Goal: Task Accomplishment & Management: Manage account settings

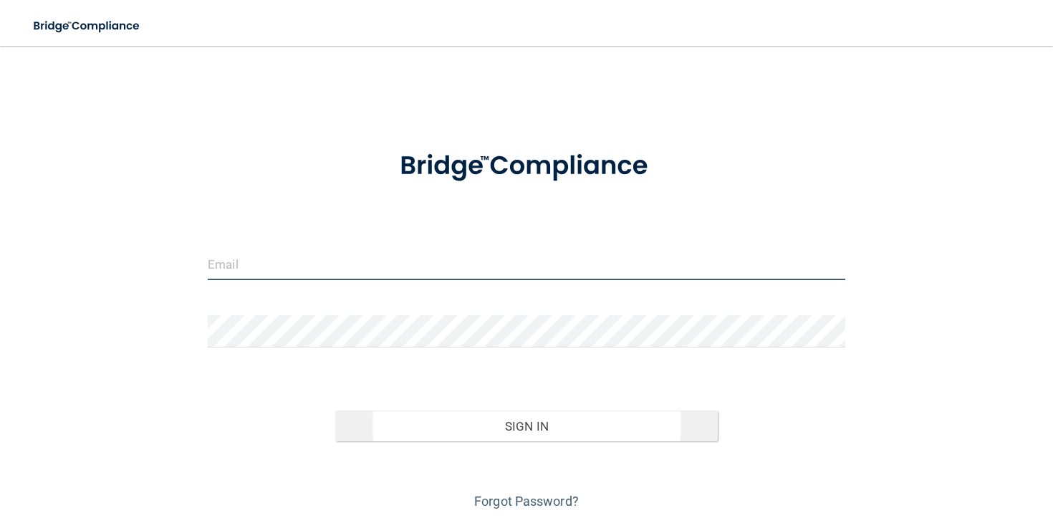
type input "[EMAIL_ADDRESS][DOMAIN_NAME]"
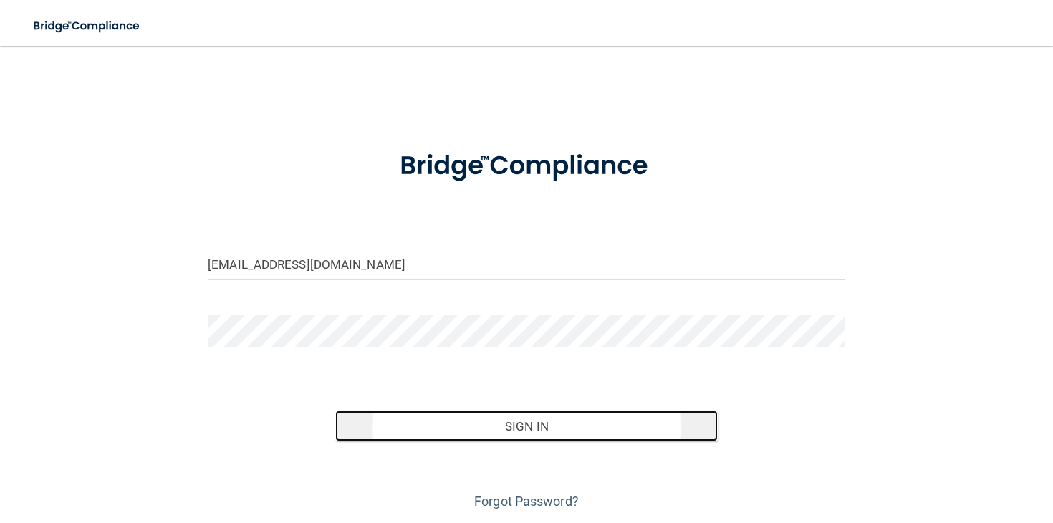
click at [504, 427] on button "Sign In" at bounding box center [526, 426] width 382 height 32
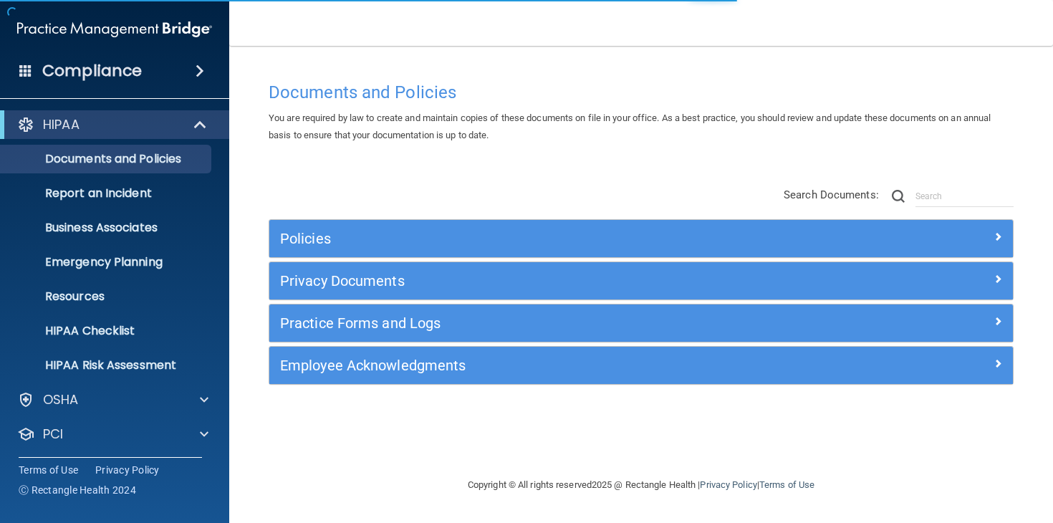
scroll to position [72, 0]
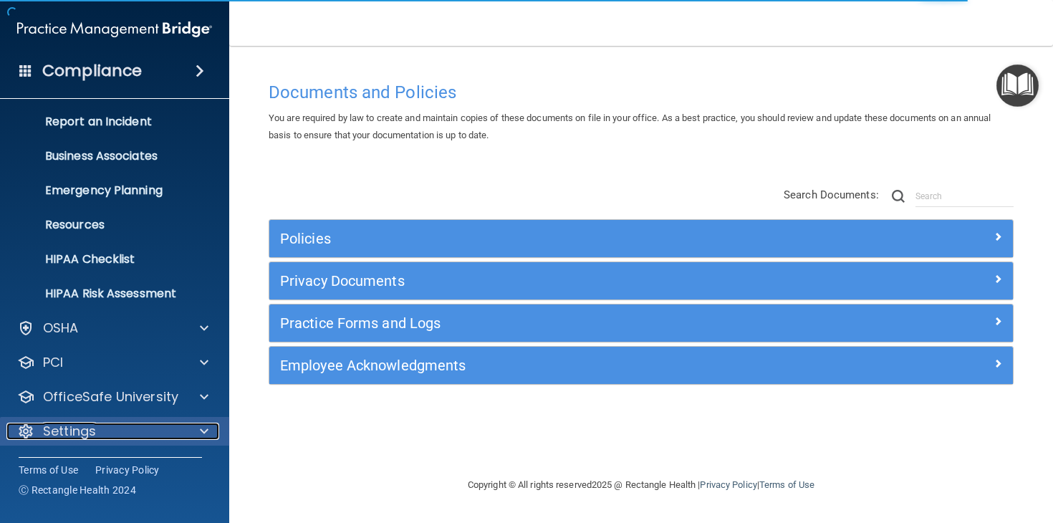
click at [142, 433] on div "Settings" at bounding box center [95, 430] width 178 height 17
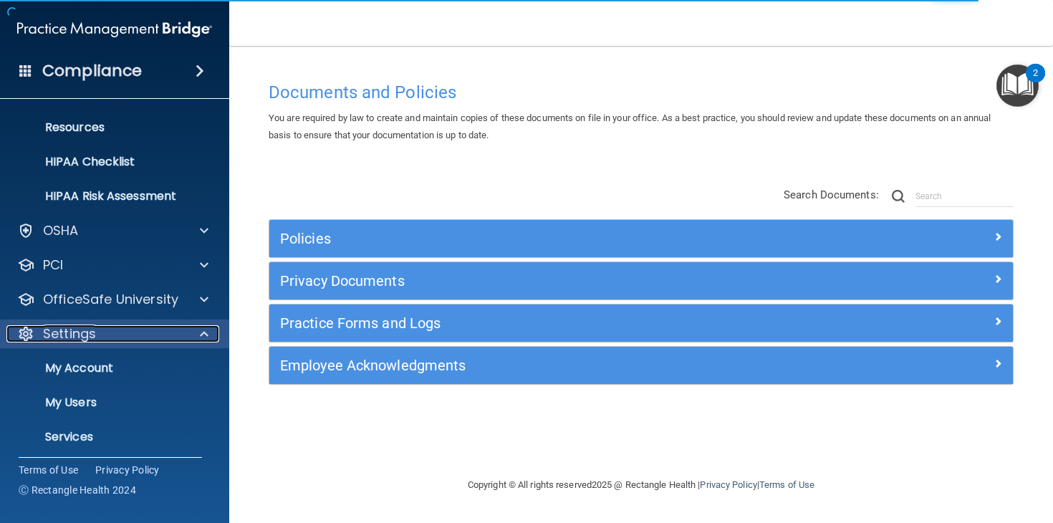
scroll to position [208, 0]
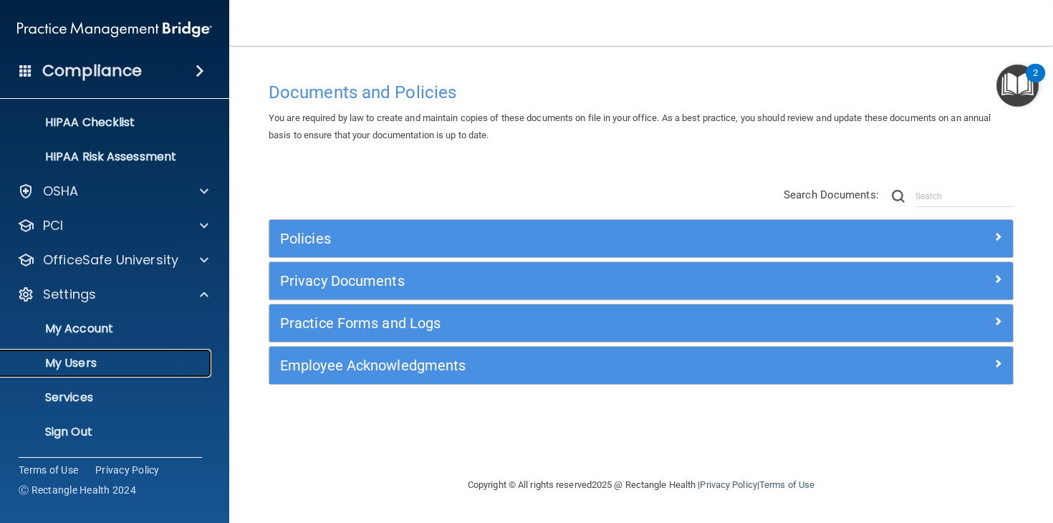
click at [120, 362] on p "My Users" at bounding box center [106, 363] width 195 height 14
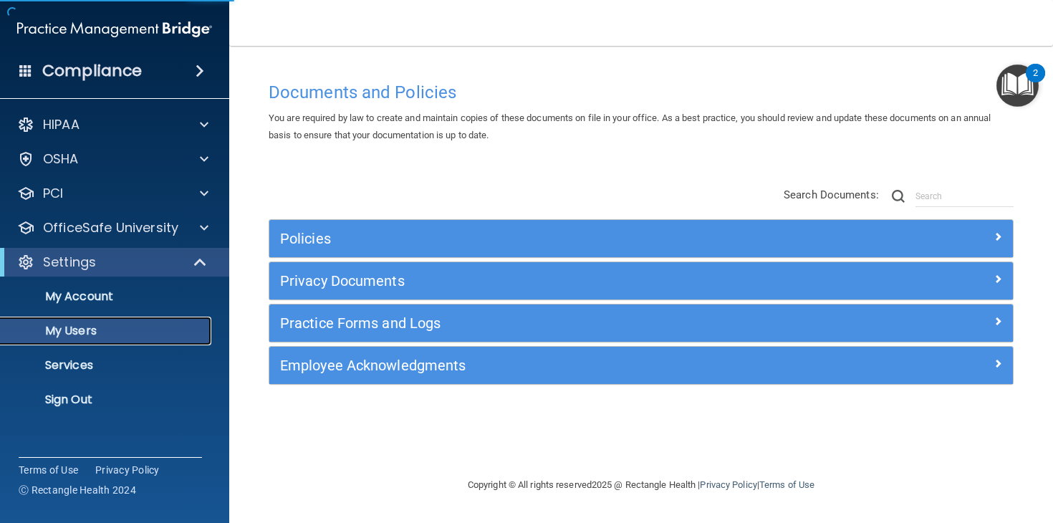
select select "20"
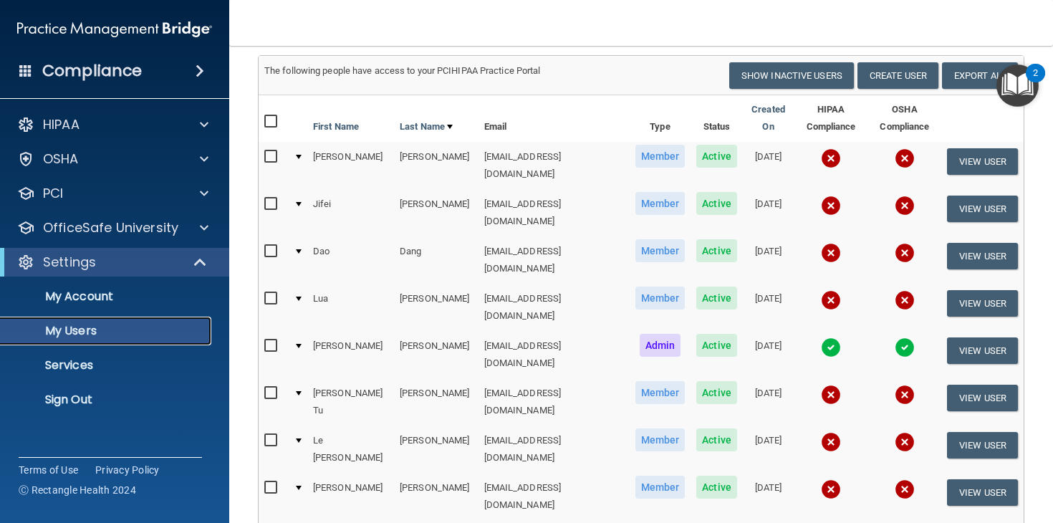
scroll to position [102, 0]
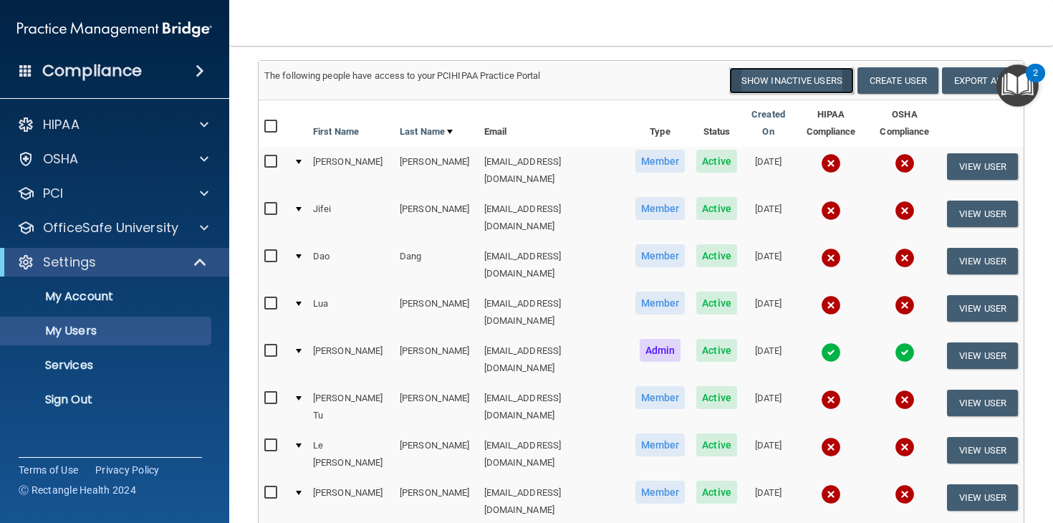
click at [748, 76] on button "Show Inactive Users" at bounding box center [791, 80] width 125 height 26
select select "20"
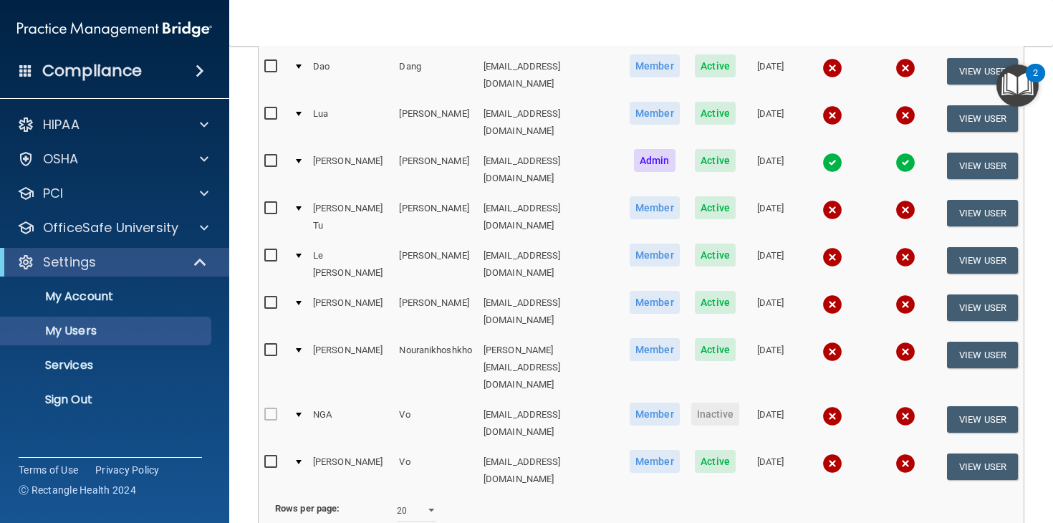
scroll to position [292, 0]
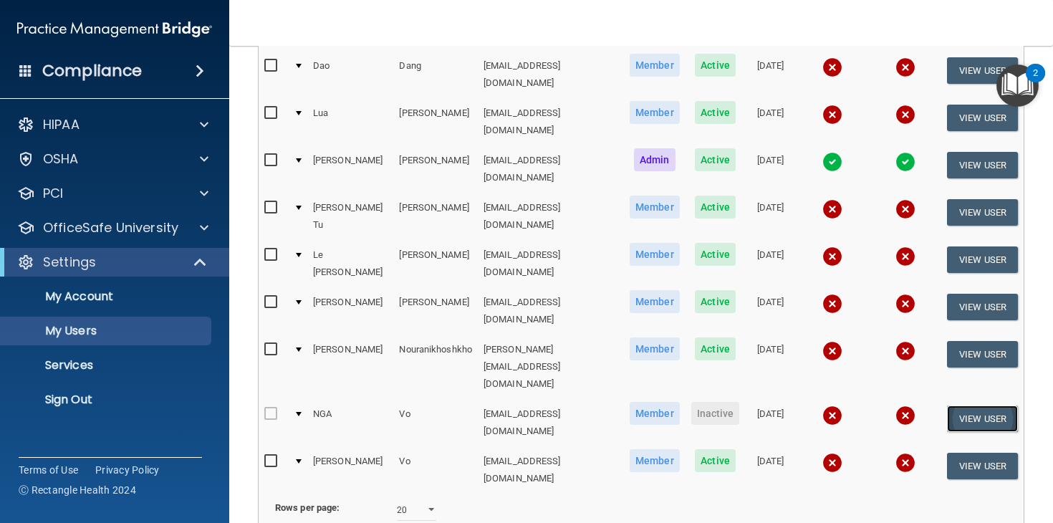
click at [979, 405] on button "View User" at bounding box center [982, 418] width 71 height 26
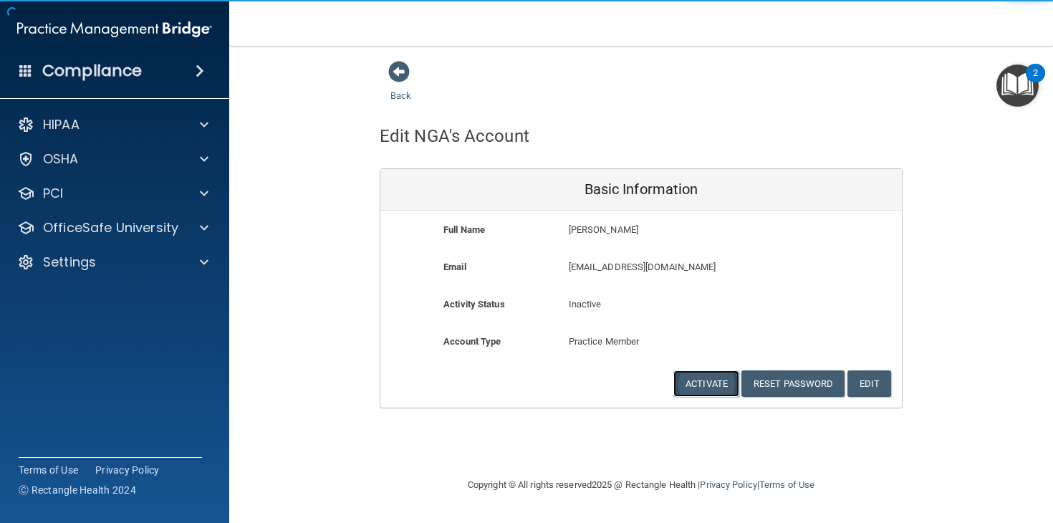
click at [714, 387] on button "Activate" at bounding box center [706, 383] width 66 height 26
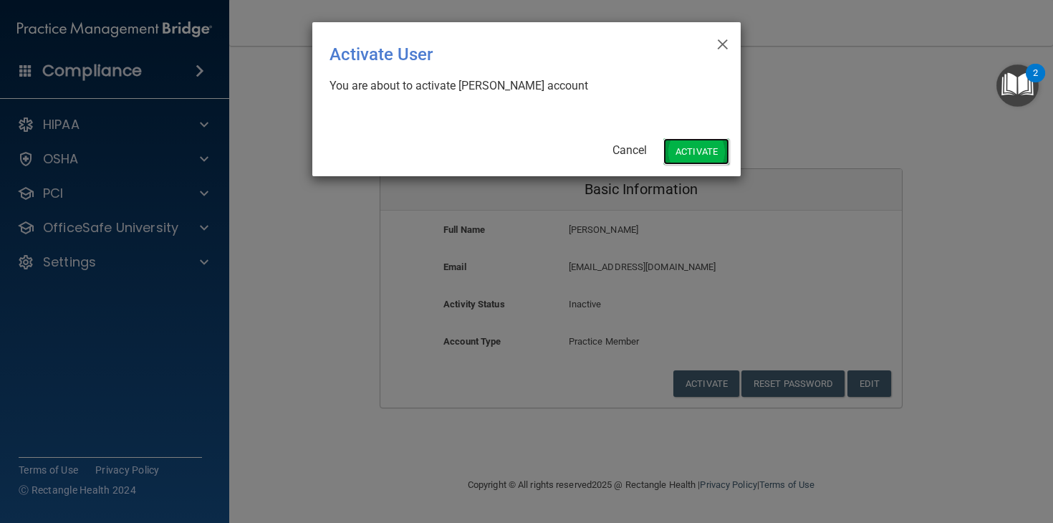
click at [695, 154] on button "Activate" at bounding box center [696, 151] width 66 height 26
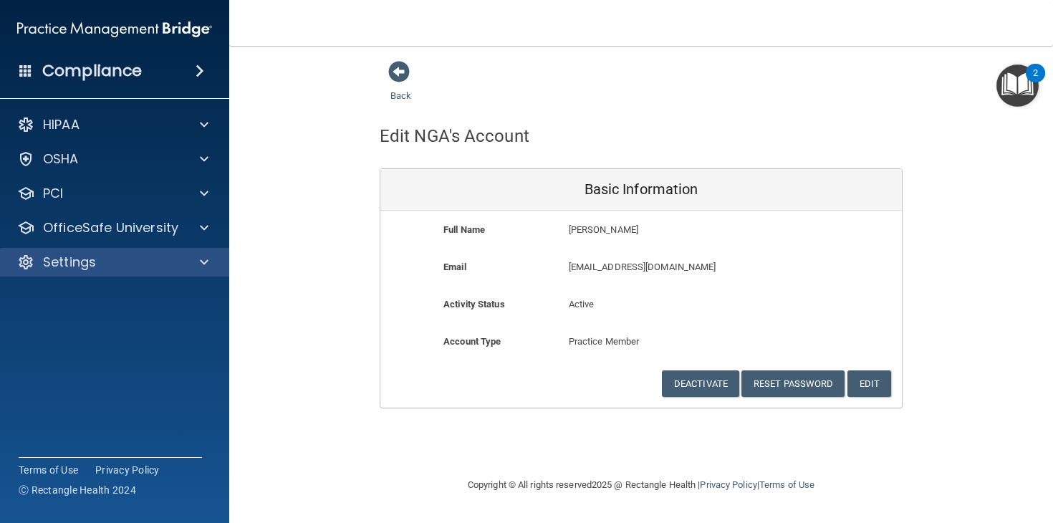
click at [135, 274] on div "Settings" at bounding box center [115, 262] width 230 height 29
click at [188, 266] on div at bounding box center [202, 261] width 36 height 17
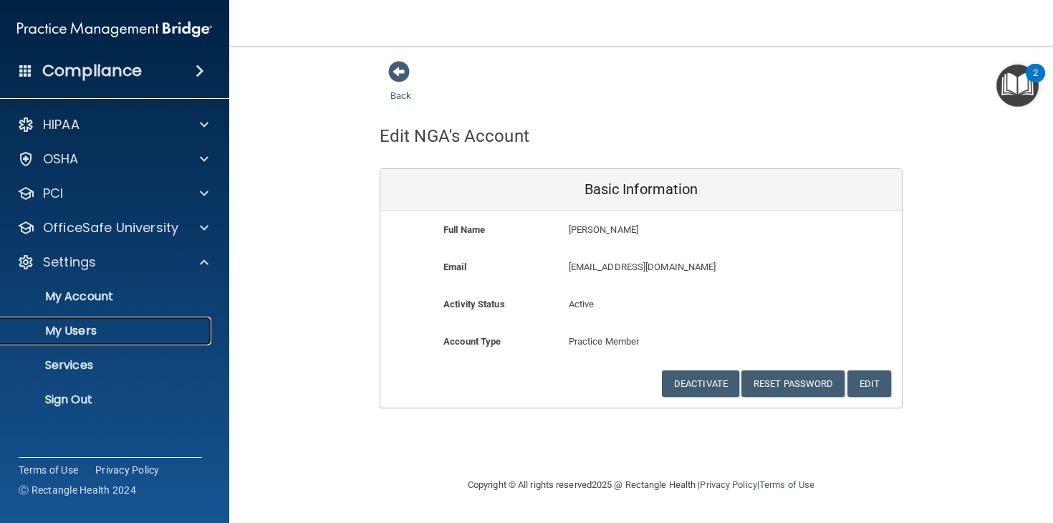
click at [147, 327] on p "My Users" at bounding box center [106, 331] width 195 height 14
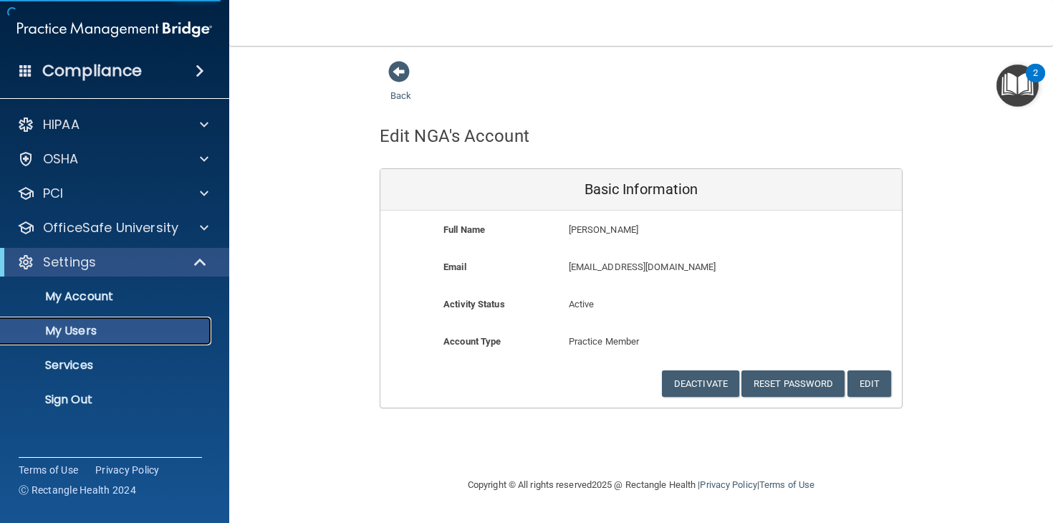
click at [157, 330] on p "My Users" at bounding box center [106, 331] width 195 height 14
select select "20"
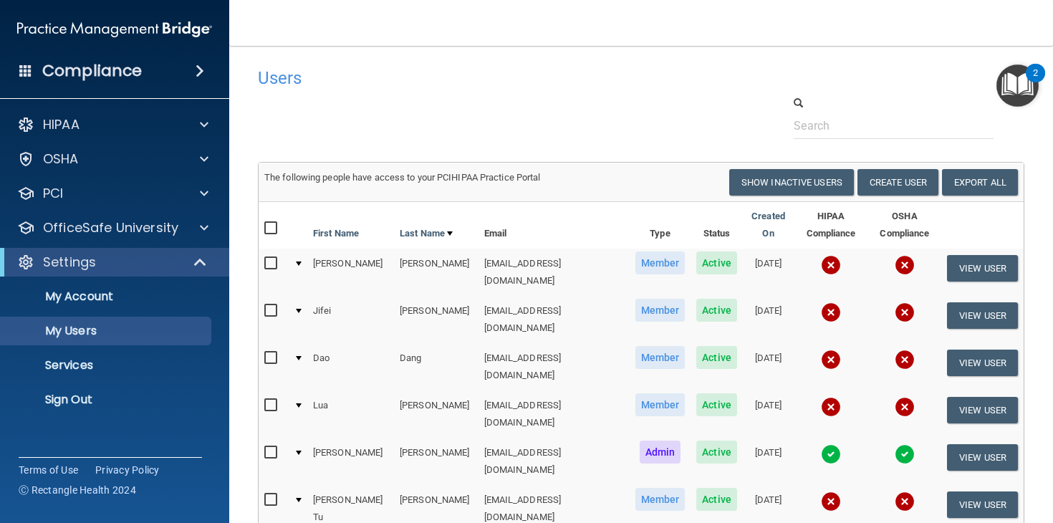
click at [663, 82] on h4 "Users" at bounding box center [477, 78] width 438 height 19
click at [676, 91] on div "Users" at bounding box center [477, 77] width 460 height 35
click at [1025, 84] on img "Open Resource Center, 2 new notifications" at bounding box center [1017, 85] width 42 height 42
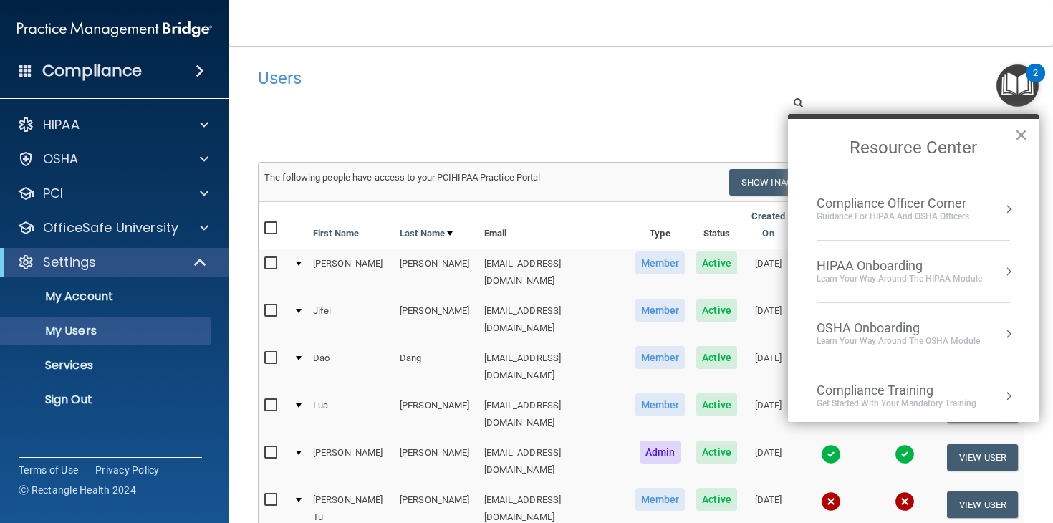
click at [644, 99] on div at bounding box center [641, 117] width 788 height 44
click at [1021, 134] on button "×" at bounding box center [1021, 134] width 14 height 23
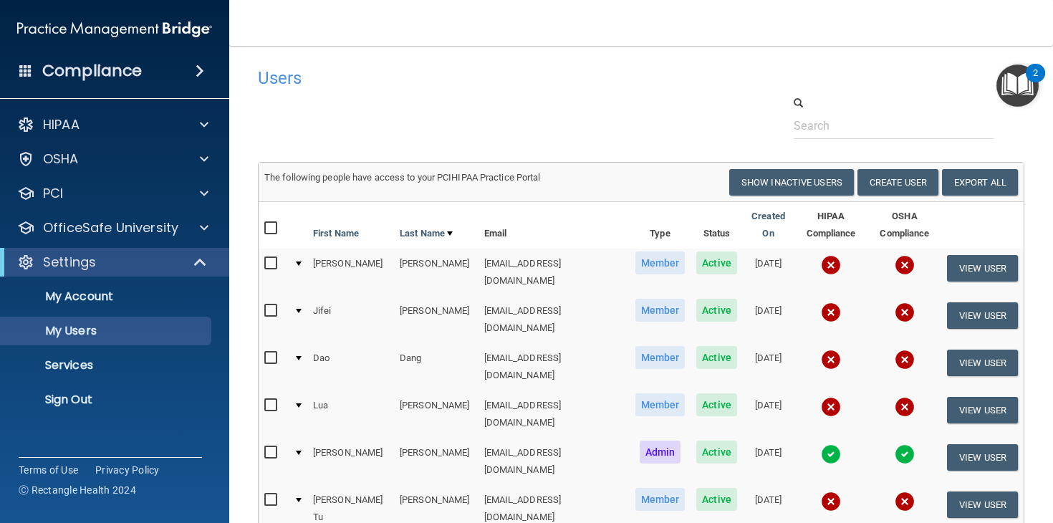
click at [712, 98] on div at bounding box center [641, 117] width 788 height 44
click at [98, 299] on p "My Account" at bounding box center [106, 296] width 195 height 14
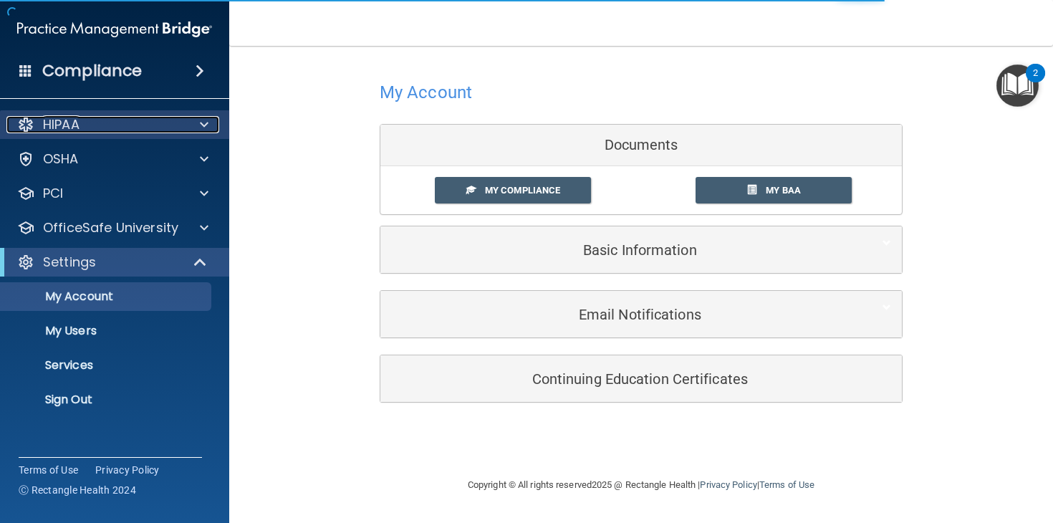
click at [208, 117] on span at bounding box center [204, 124] width 9 height 17
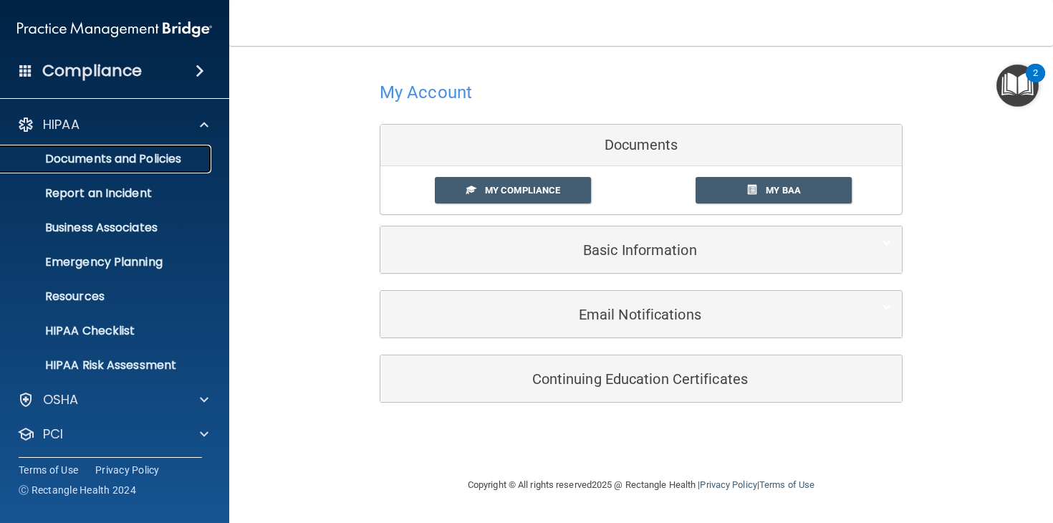
click at [176, 153] on p "Documents and Policies" at bounding box center [106, 159] width 195 height 14
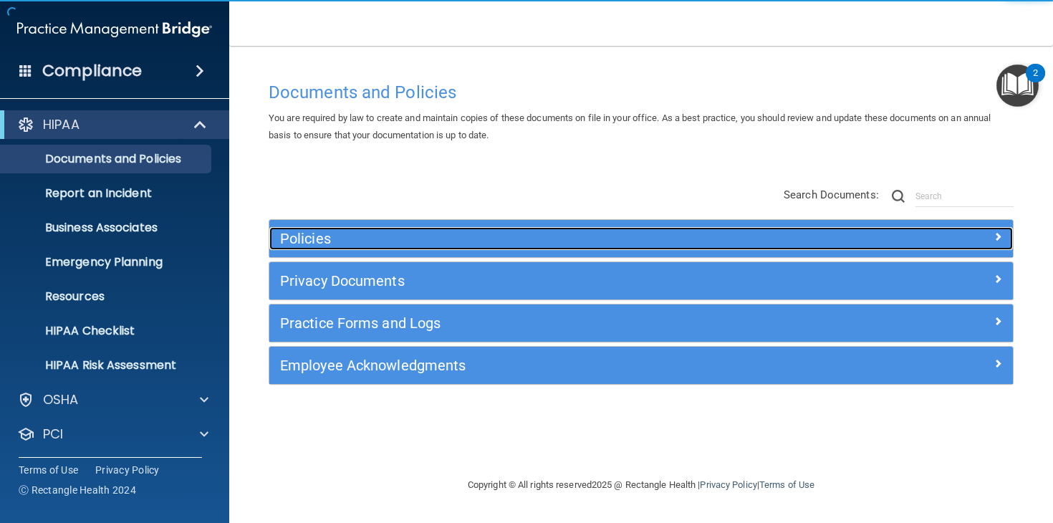
click at [338, 243] on h5 "Policies" at bounding box center [548, 239] width 536 height 16
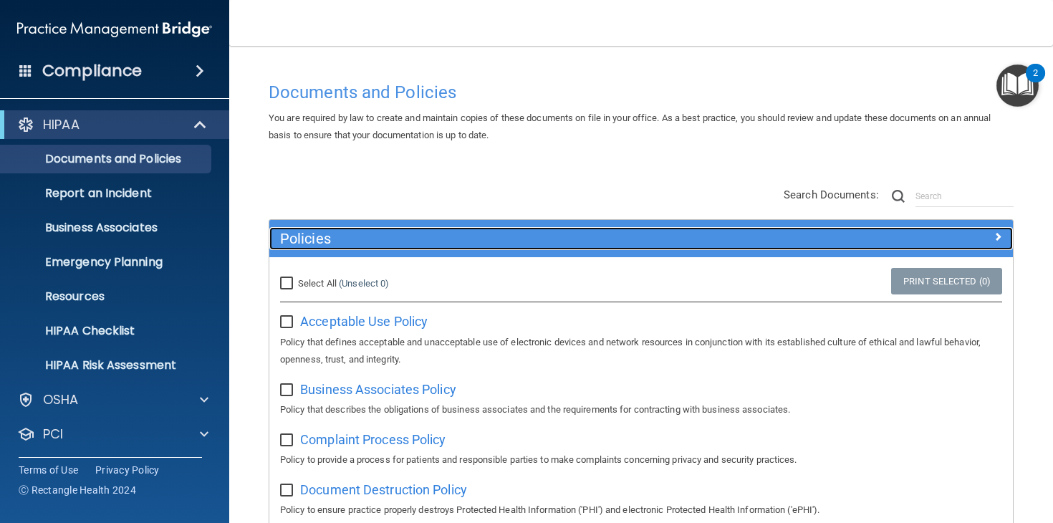
click at [347, 233] on h5 "Policies" at bounding box center [548, 239] width 536 height 16
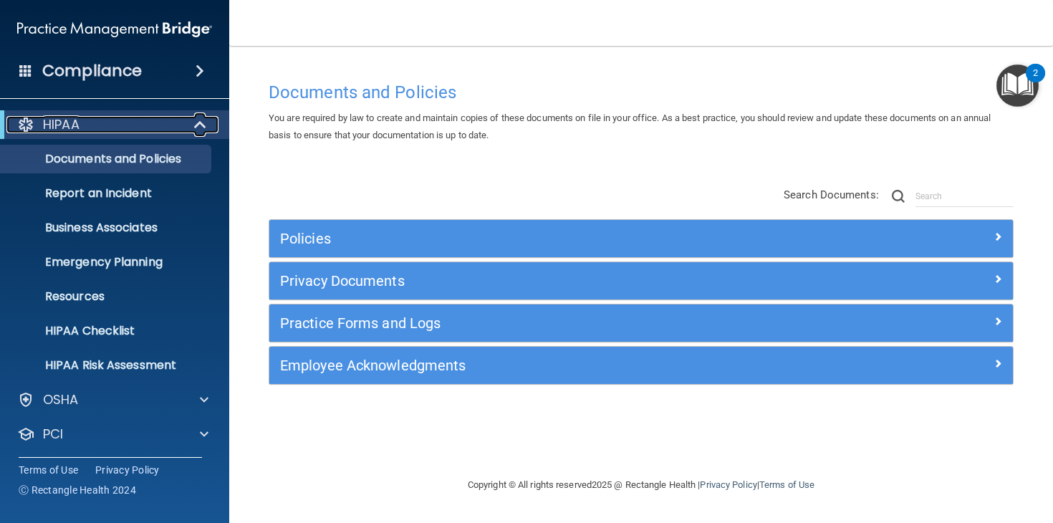
click at [195, 125] on span at bounding box center [201, 124] width 12 height 17
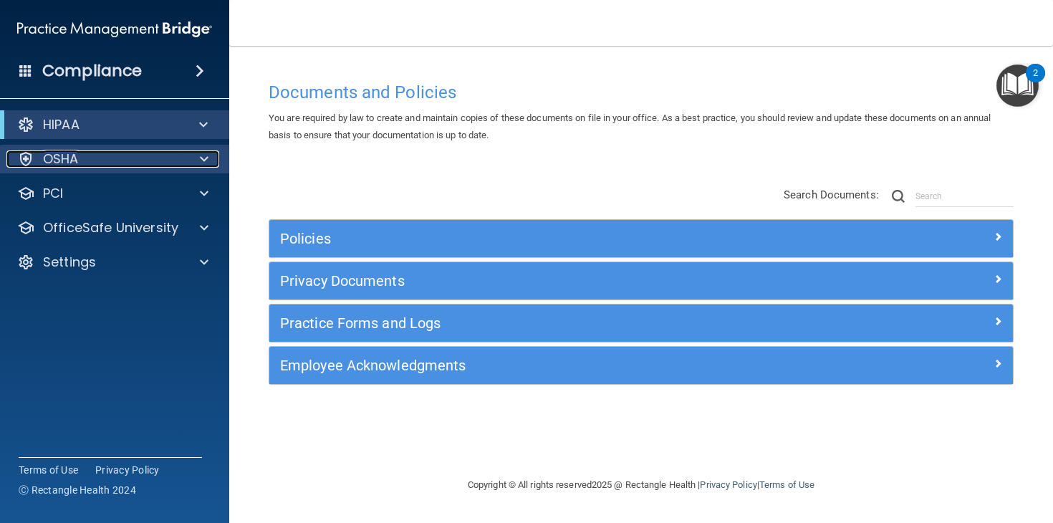
click at [205, 160] on span at bounding box center [204, 158] width 9 height 17
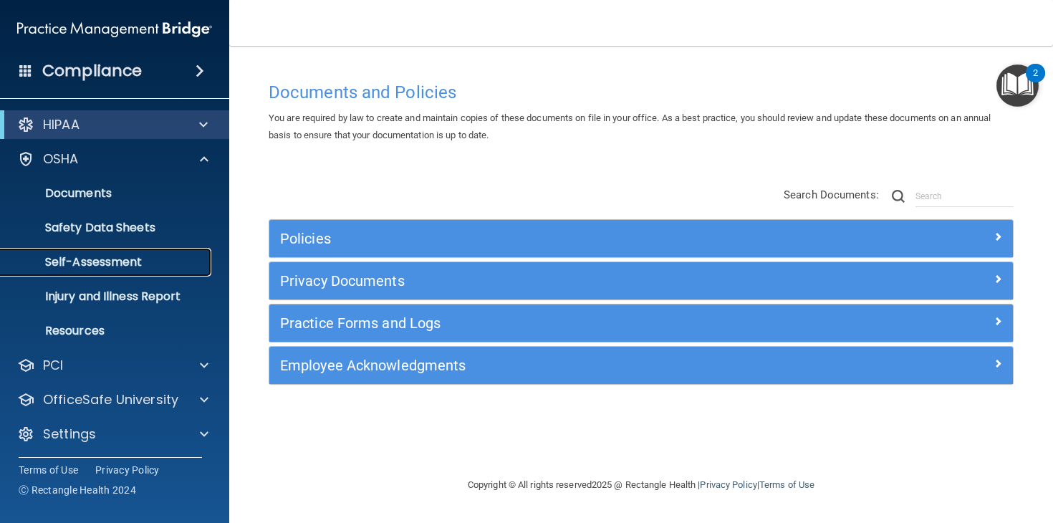
click at [155, 269] on link "Self-Assessment" at bounding box center [99, 262] width 226 height 29
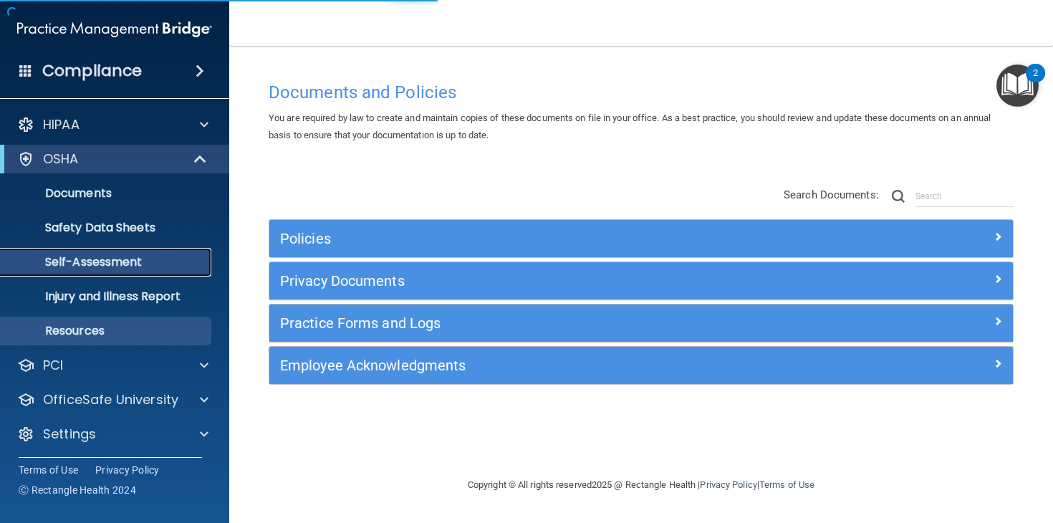
scroll to position [3, 0]
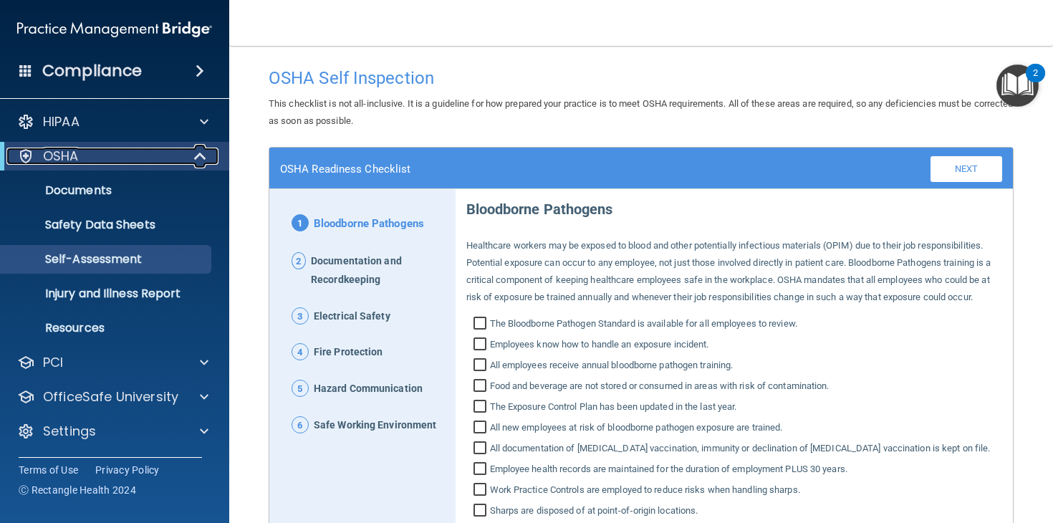
click at [195, 155] on span at bounding box center [201, 156] width 12 height 17
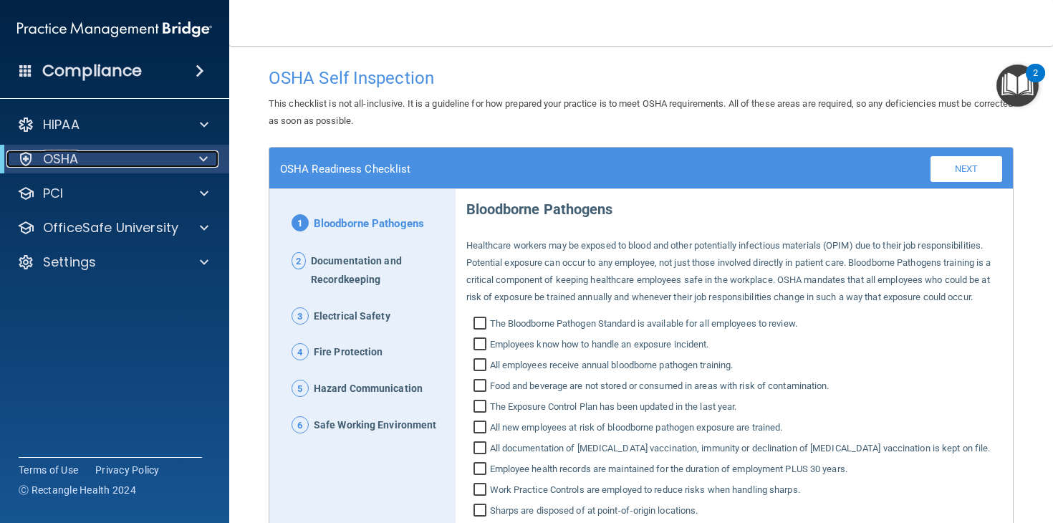
scroll to position [0, 0]
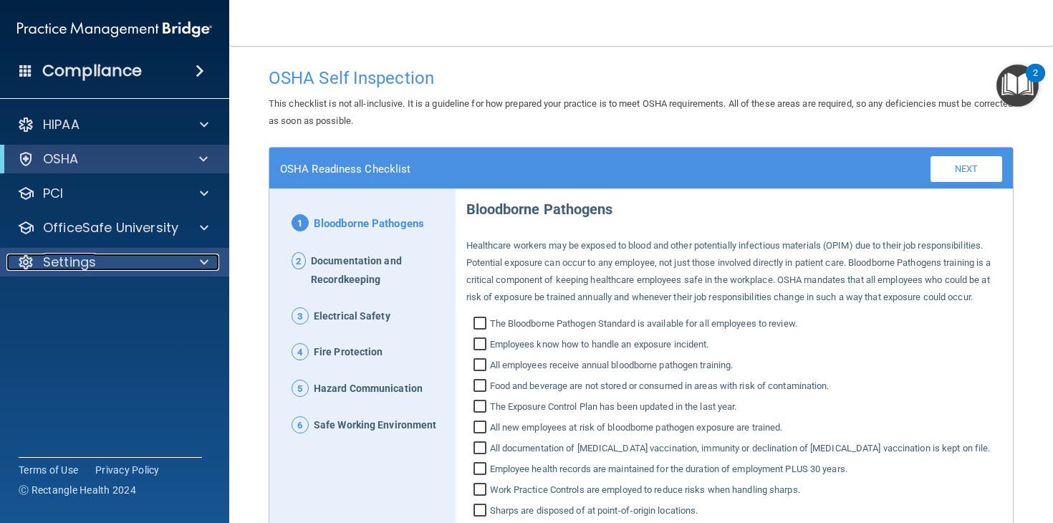
click at [193, 261] on div at bounding box center [202, 261] width 36 height 17
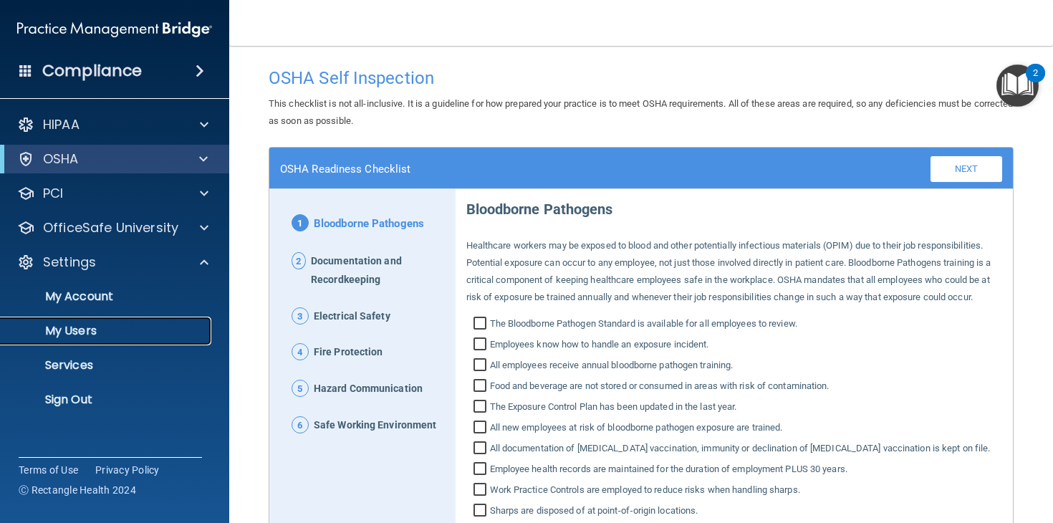
click at [154, 329] on p "My Users" at bounding box center [106, 331] width 195 height 14
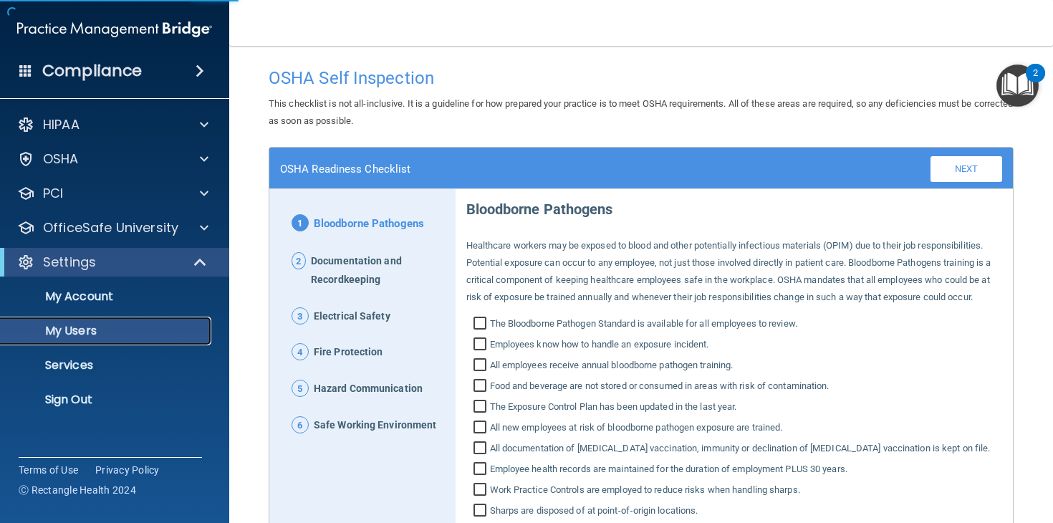
select select "20"
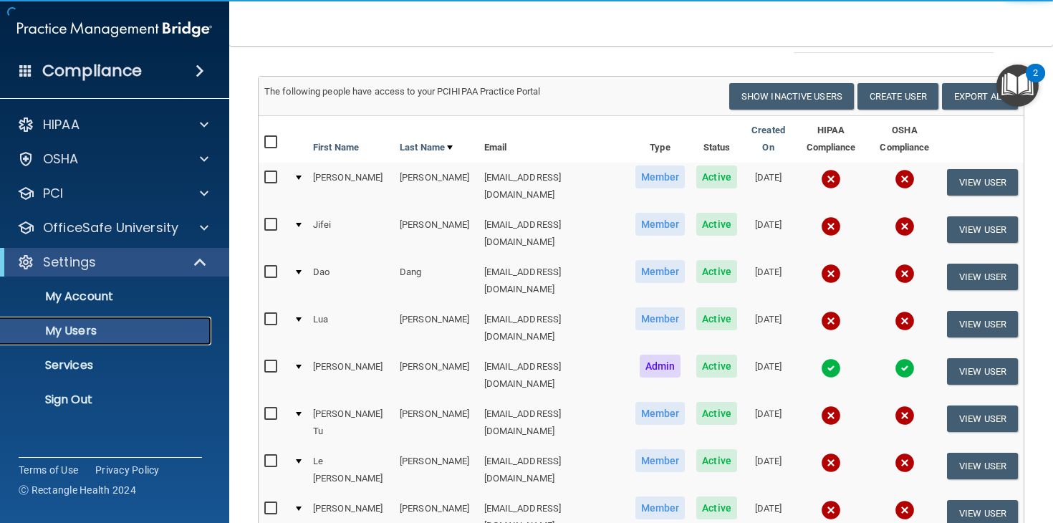
scroll to position [87, 0]
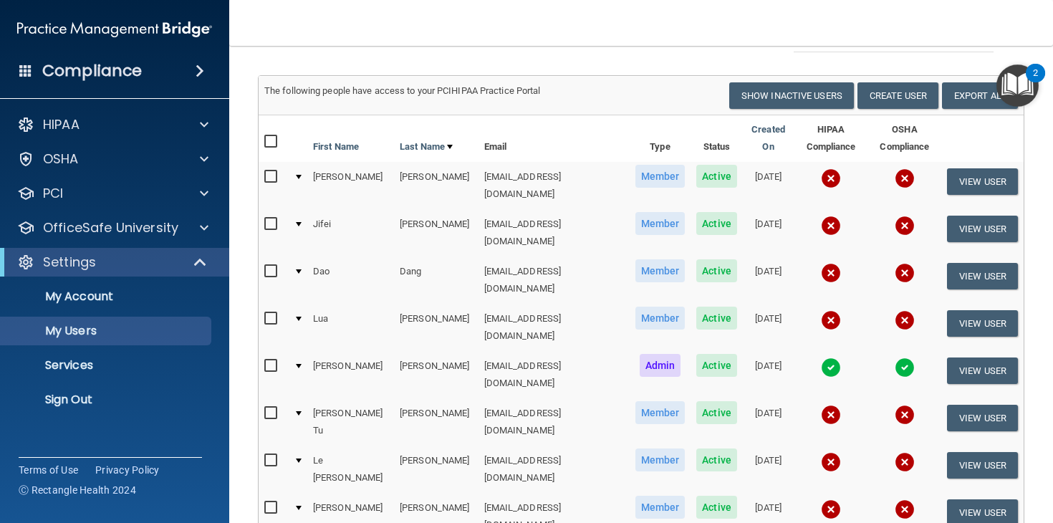
click at [826, 357] on img at bounding box center [831, 367] width 20 height 20
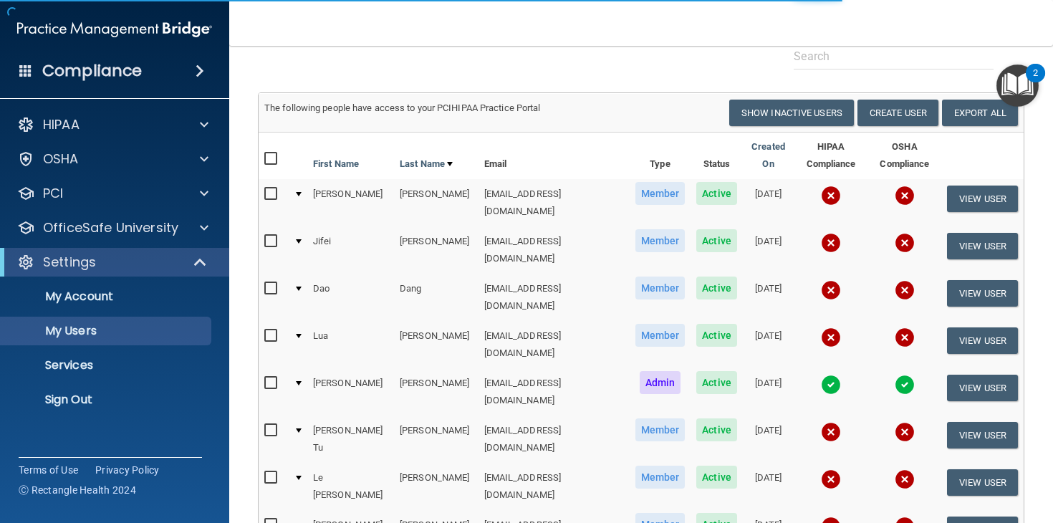
click at [824, 352] on body "Compliance HIPAA Documents and Policies Report an Incident Business Associates …" at bounding box center [526, 261] width 1053 height 523
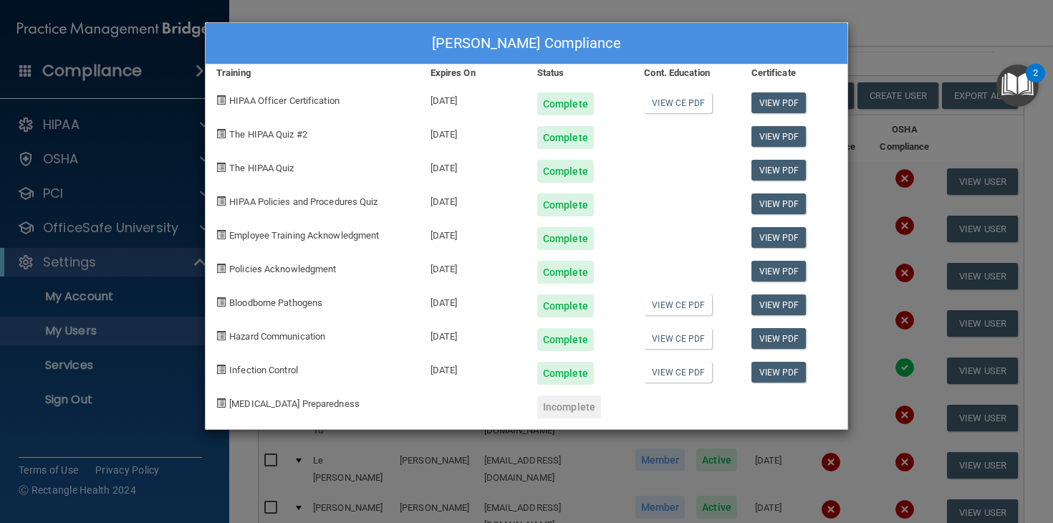
click at [574, 409] on div "Incomplete" at bounding box center [569, 406] width 64 height 23
click at [896, 32] on div "[PERSON_NAME] Compliance Training Expires On Status Cont. Education Certificate…" at bounding box center [526, 261] width 1053 height 523
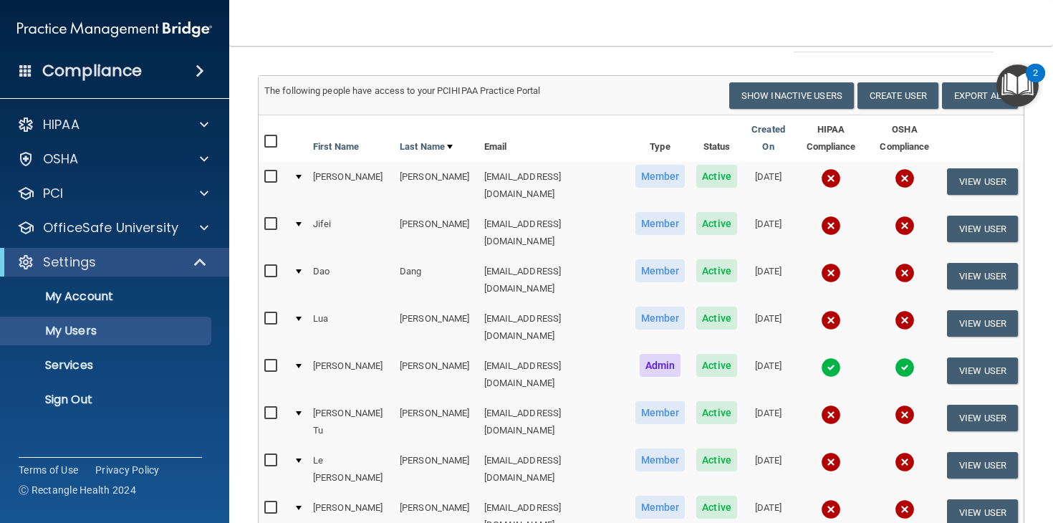
click at [902, 357] on img at bounding box center [904, 367] width 20 height 20
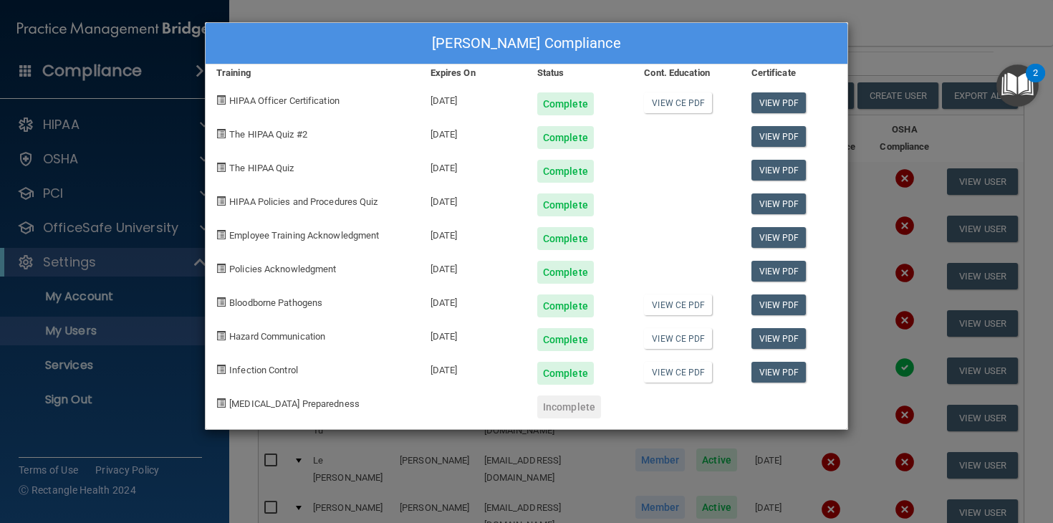
click at [909, 45] on div "[PERSON_NAME] Compliance Training Expires On Status Cont. Education Certificate…" at bounding box center [526, 261] width 1053 height 523
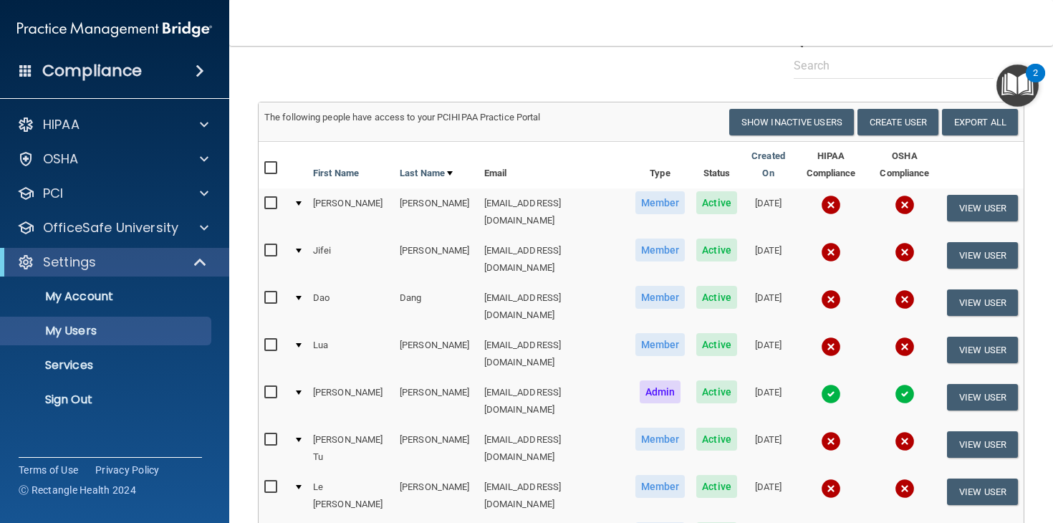
scroll to position [0, 0]
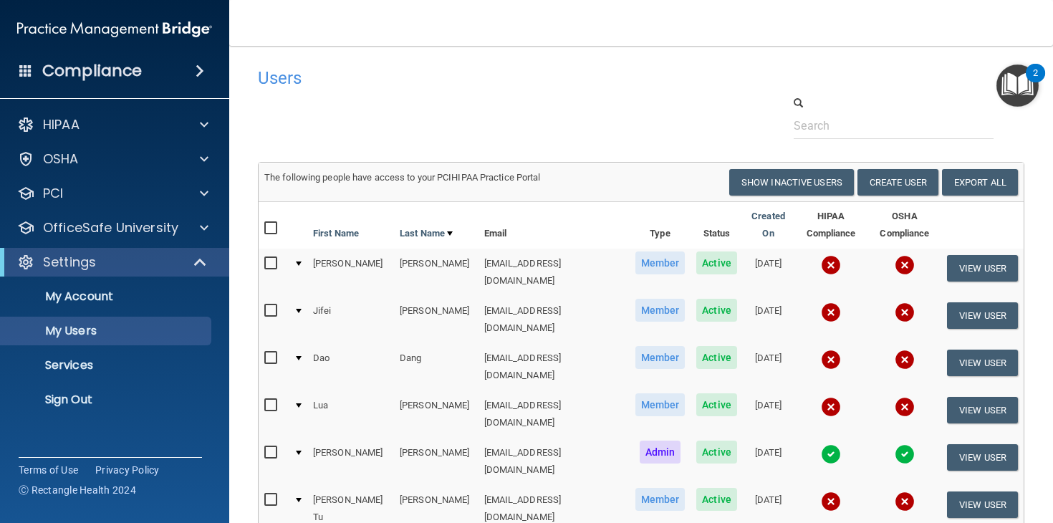
click at [773, 57] on main "Users Success! New user created. × Error! The user couldn't be created. × Succe…" at bounding box center [640, 284] width 823 height 477
click at [690, 19] on nav "Toggle navigation [PERSON_NAME] [EMAIL_ADDRESS][DOMAIN_NAME] Manage My Enterpri…" at bounding box center [640, 23] width 823 height 46
click at [743, 69] on div "Users" at bounding box center [641, 77] width 788 height 35
click at [601, 85] on h4 "Users" at bounding box center [477, 78] width 438 height 19
